Goal: Complete application form

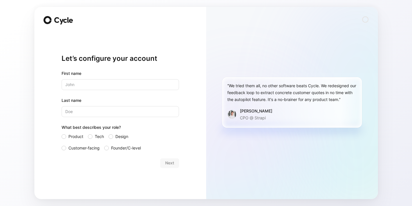
click at [78, 84] on input "text" at bounding box center [120, 84] width 117 height 11
type input "[PERSON_NAME]"
click at [81, 117] on div "First name [PERSON_NAME] Last name What best describes your role? Product Tech …" at bounding box center [120, 110] width 117 height 81
click at [84, 112] on input "Last name" at bounding box center [120, 111] width 117 height 11
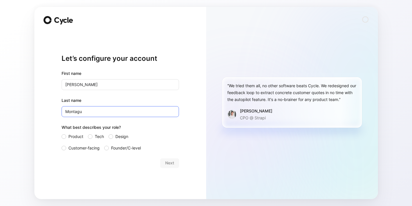
type input "Montagu"
click at [186, 64] on div "Let’s configure your account First name [PERSON_NAME] Last name [PERSON_NAME] W…" at bounding box center [120, 103] width 172 height 192
click at [66, 136] on label "Product" at bounding box center [73, 136] width 22 height 7
click at [62, 133] on input "Product" at bounding box center [62, 133] width 0 height 0
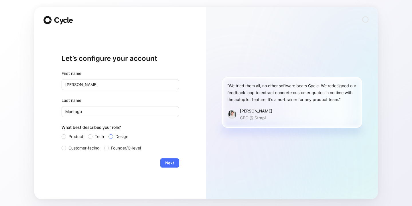
click at [111, 136] on div at bounding box center [111, 136] width 5 height 5
click at [109, 133] on input "Design" at bounding box center [109, 133] width 0 height 0
click at [170, 163] on span "Next" at bounding box center [169, 162] width 9 height 7
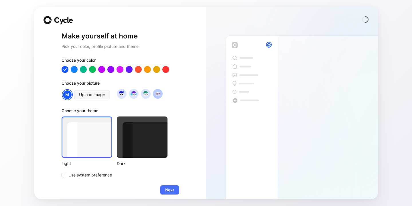
click at [160, 94] on img at bounding box center [158, 94] width 8 height 8
click at [93, 68] on div at bounding box center [92, 69] width 7 height 7
click at [82, 69] on div at bounding box center [82, 69] width 7 height 7
click at [148, 70] on div at bounding box center [147, 69] width 7 height 7
click at [154, 70] on div at bounding box center [156, 69] width 7 height 7
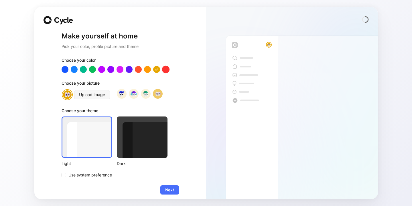
click at [168, 71] on div at bounding box center [165, 69] width 7 height 7
click at [97, 68] on div at bounding box center [120, 69] width 117 height 7
click at [91, 68] on div at bounding box center [92, 69] width 7 height 7
click at [84, 68] on div at bounding box center [82, 69] width 7 height 7
click at [157, 138] on div at bounding box center [142, 136] width 51 height 41
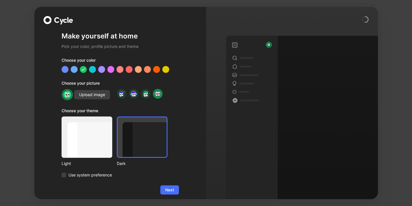
click at [91, 141] on div at bounding box center [87, 136] width 51 height 41
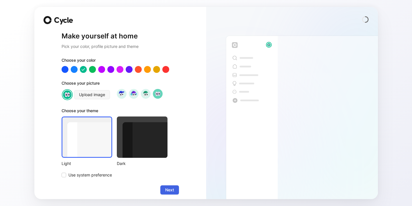
click at [171, 191] on span "Next" at bounding box center [169, 189] width 9 height 7
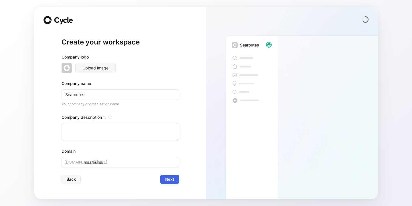
type textarea "Loremipsu do s ametconsec adipisc elitsed do eiusmodtem incididu utlabo etdolor…"
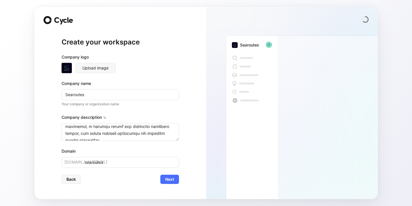
scroll to position [120, 0]
click at [170, 180] on span "Next" at bounding box center [169, 179] width 9 height 7
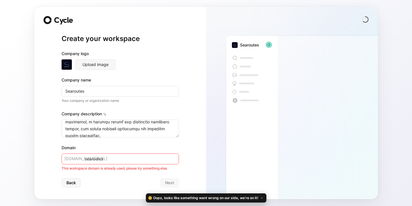
click at [123, 183] on div "Back Next" at bounding box center [120, 182] width 117 height 9
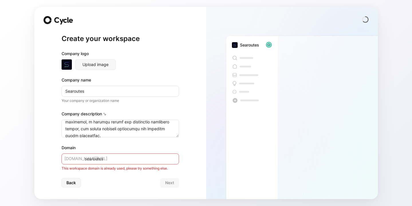
click at [113, 158] on input "searoutes" at bounding box center [120, 158] width 117 height 11
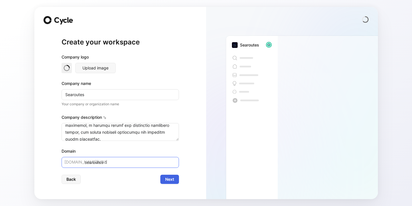
type input "searoutes-1"
click at [171, 176] on span "Next" at bounding box center [169, 179] width 9 height 7
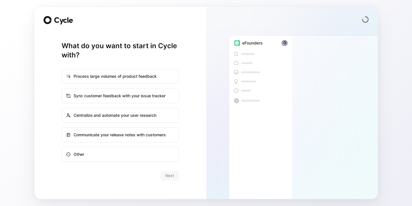
click at [193, 173] on div "What do you want to start in Cycle with? Process large volumes of product feedb…" at bounding box center [120, 103] width 172 height 192
click at [197, 131] on div "What do you want to start in Cycle with? Process large volumes of product feedb…" at bounding box center [120, 103] width 172 height 192
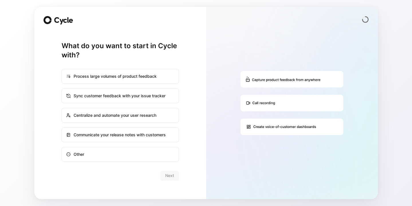
click at [142, 115] on div "Centralize and automate your user research" at bounding box center [120, 115] width 116 height 14
click at [62, 108] on input "Centralize and automate your user research" at bounding box center [62, 108] width 0 height 0
radio input "true"
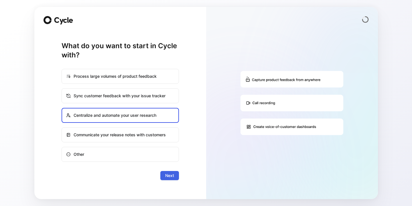
click at [174, 175] on button "Next" at bounding box center [169, 175] width 19 height 9
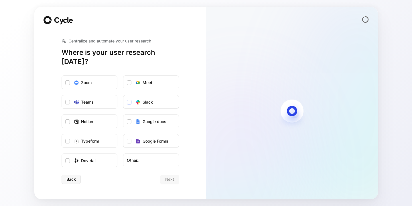
click at [128, 100] on icon at bounding box center [129, 101] width 3 height 3
click at [124, 95] on input "Slack" at bounding box center [124, 95] width 0 height 0
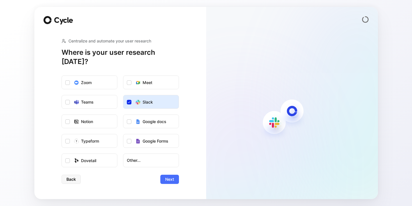
drag, startPoint x: 142, startPoint y: 155, endPoint x: 128, endPoint y: 127, distance: 31.7
click at [127, 128] on ul "Zoom Meet Teams Slack Notion Google docs Typeform Google Forms Dovetail Other..." at bounding box center [120, 121] width 117 height 92
click at [129, 120] on icon at bounding box center [129, 121] width 3 height 3
click at [124, 115] on input "Google docs" at bounding box center [124, 115] width 0 height 0
click at [67, 82] on icon at bounding box center [67, 83] width 3 height 2
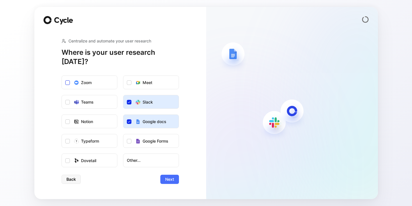
click at [62, 76] on input "Zoom" at bounding box center [62, 76] width 0 height 0
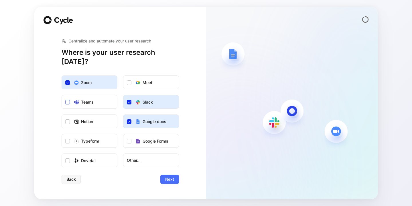
click at [66, 100] on icon at bounding box center [67, 101] width 3 height 3
click at [62, 95] on input "Teams" at bounding box center [62, 95] width 0 height 0
click at [67, 122] on label "Notion" at bounding box center [89, 122] width 55 height 14
click at [62, 115] on input "Notion" at bounding box center [62, 115] width 0 height 0
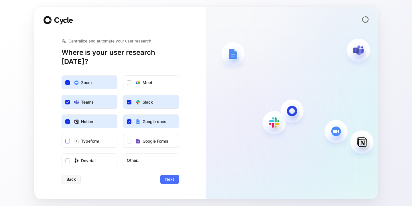
click at [68, 139] on div at bounding box center [67, 141] width 5 height 5
click at [62, 134] on input "Typeform" at bounding box center [62, 134] width 0 height 0
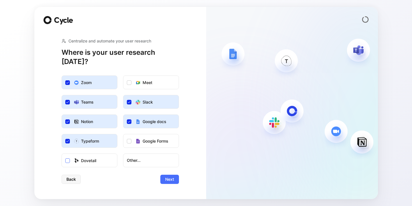
click at [69, 154] on label "Dovetail" at bounding box center [89, 161] width 55 height 14
click at [62, 154] on input "Dovetail" at bounding box center [62, 154] width 0 height 0
click at [130, 81] on icon at bounding box center [129, 82] width 3 height 3
click at [124, 76] on input "Meet" at bounding box center [124, 76] width 0 height 0
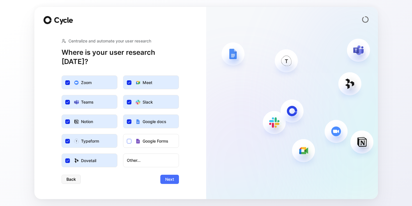
click at [129, 139] on div at bounding box center [129, 141] width 5 height 5
click at [124, 134] on input "Google Forms" at bounding box center [124, 134] width 0 height 0
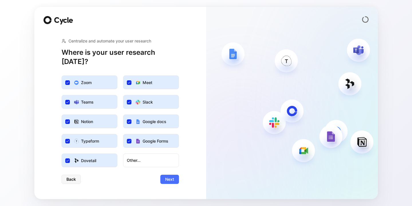
drag, startPoint x: 330, startPoint y: 136, endPoint x: 293, endPoint y: 122, distance: 39.3
click at [293, 122] on div at bounding box center [292, 111] width 172 height 176
click at [142, 157] on span "Other..." at bounding box center [151, 160] width 48 height 7
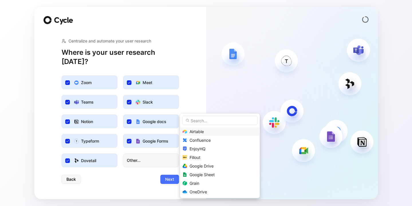
click at [203, 129] on span "Airtable" at bounding box center [197, 131] width 14 height 5
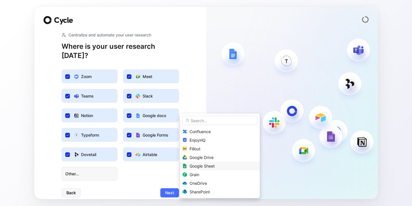
scroll to position [16, 0]
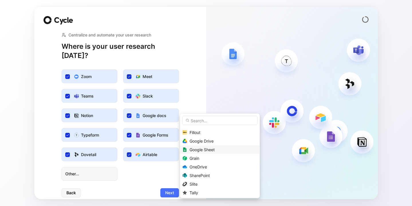
click at [210, 150] on span "Google Sheet" at bounding box center [202, 149] width 25 height 5
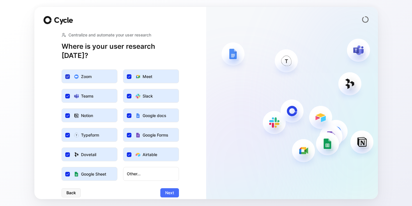
click at [67, 75] on icon at bounding box center [67, 76] width 3 height 3
click at [62, 70] on input "Zoom" at bounding box center [62, 70] width 0 height 0
click at [68, 94] on icon at bounding box center [67, 95] width 3 height 3
click at [62, 89] on input "Teams" at bounding box center [62, 89] width 0 height 0
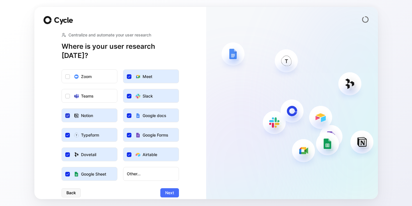
click at [67, 114] on icon at bounding box center [67, 115] width 3 height 3
click at [62, 109] on input "Notion" at bounding box center [62, 109] width 0 height 0
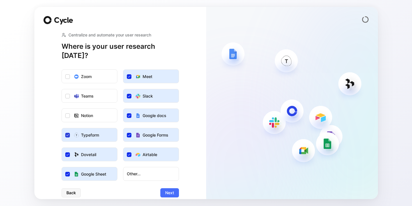
click at [67, 129] on label "Typeform" at bounding box center [89, 135] width 55 height 14
click at [62, 128] on input "Typeform" at bounding box center [62, 128] width 0 height 0
click at [67, 154] on icon at bounding box center [67, 155] width 3 height 2
click at [62, 148] on input "Dovetail" at bounding box center [62, 148] width 0 height 0
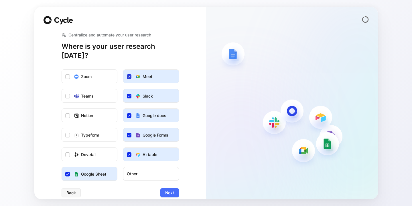
click at [128, 75] on icon at bounding box center [129, 76] width 3 height 3
click at [124, 70] on input "Meet" at bounding box center [124, 70] width 0 height 0
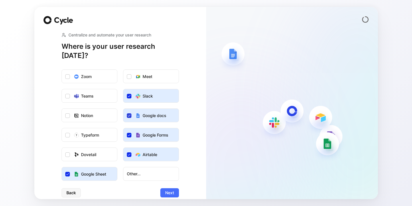
click at [128, 114] on icon at bounding box center [129, 115] width 3 height 3
click at [124, 109] on input "Google docs" at bounding box center [124, 109] width 0 height 0
click at [128, 133] on icon at bounding box center [129, 134] width 3 height 3
click at [124, 128] on input "Google Forms" at bounding box center [124, 128] width 0 height 0
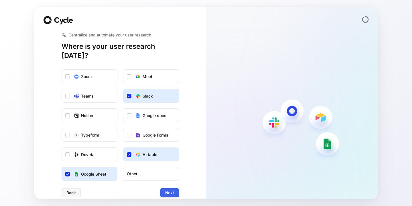
click at [173, 189] on span "Next" at bounding box center [169, 192] width 9 height 7
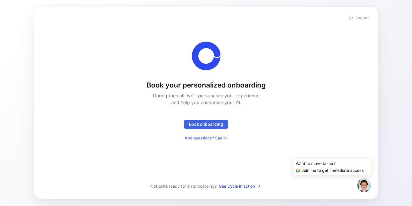
click at [216, 123] on span "Book onboarding" at bounding box center [206, 124] width 34 height 7
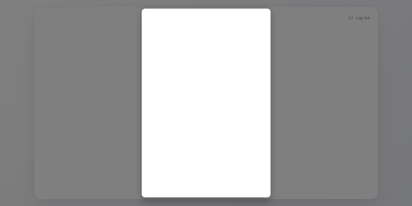
click at [272, 60] on div at bounding box center [206, 103] width 412 height 206
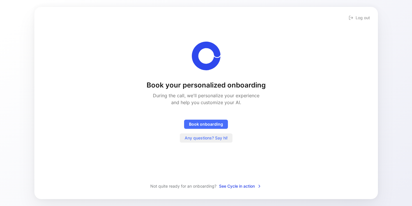
click at [208, 139] on span "Any questions? Say hi!" at bounding box center [206, 137] width 43 height 7
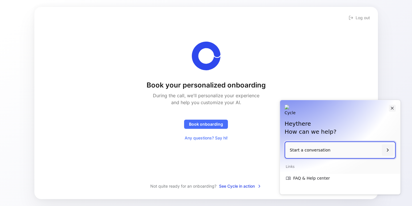
click at [393, 106] on icon "Close" at bounding box center [392, 107] width 5 height 5
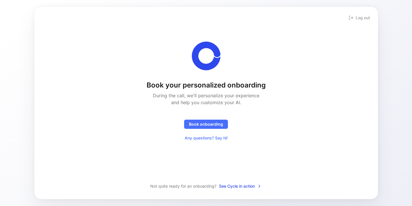
click at [286, 134] on div "Book your personalized onboarding During the call, we'll personalize your exper…" at bounding box center [207, 92] width 326 height 101
click at [232, 186] on span "See Cycle in action" at bounding box center [240, 186] width 43 height 7
